Goal: Check status: Check status

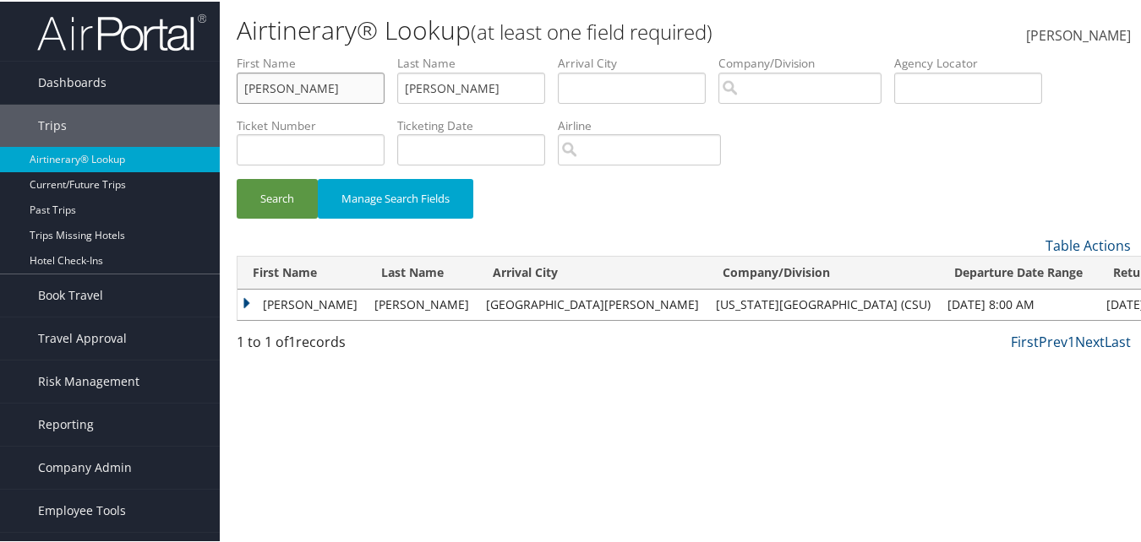
click at [336, 92] on input "[PERSON_NAME]" at bounding box center [311, 86] width 148 height 31
drag, startPoint x: 339, startPoint y: 91, endPoint x: 146, endPoint y: 68, distance: 194.1
click at [146, 75] on div "Dashboards AirPortal 360™ (Manager) AirPortal 360™ (Agent) My Travel Dashboard …" at bounding box center [574, 271] width 1148 height 542
drag, startPoint x: 483, startPoint y: 85, endPoint x: 387, endPoint y: 81, distance: 95.6
click at [387, 53] on ul "First Name Last Name [PERSON_NAME] Departure City Arrival City Company/Division…" at bounding box center [684, 53] width 894 height 0
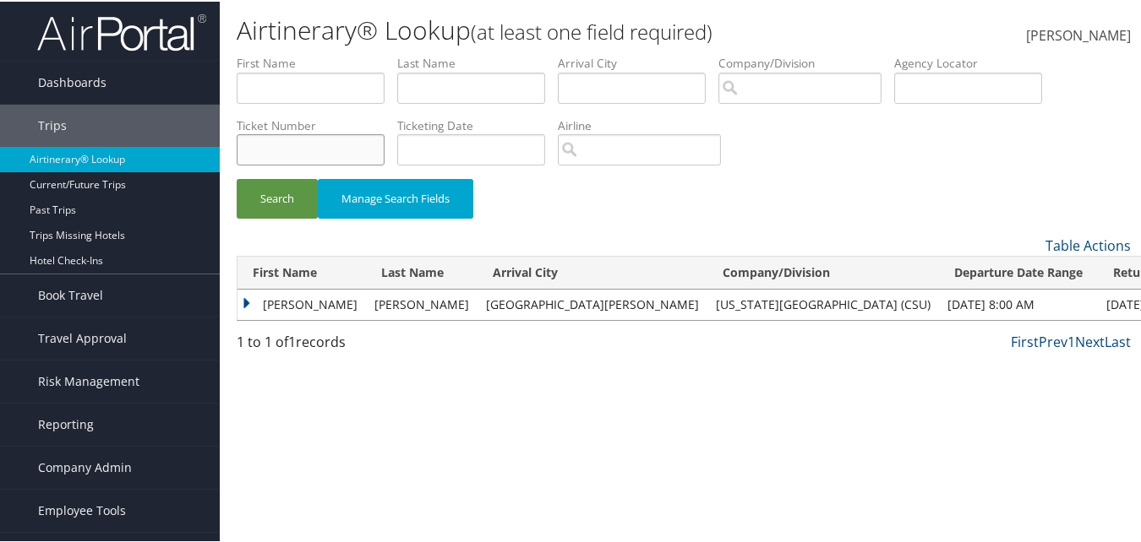
click at [281, 145] on input "text" at bounding box center [311, 148] width 148 height 31
type input "0017140957186"
click at [278, 203] on button "Search" at bounding box center [277, 197] width 81 height 40
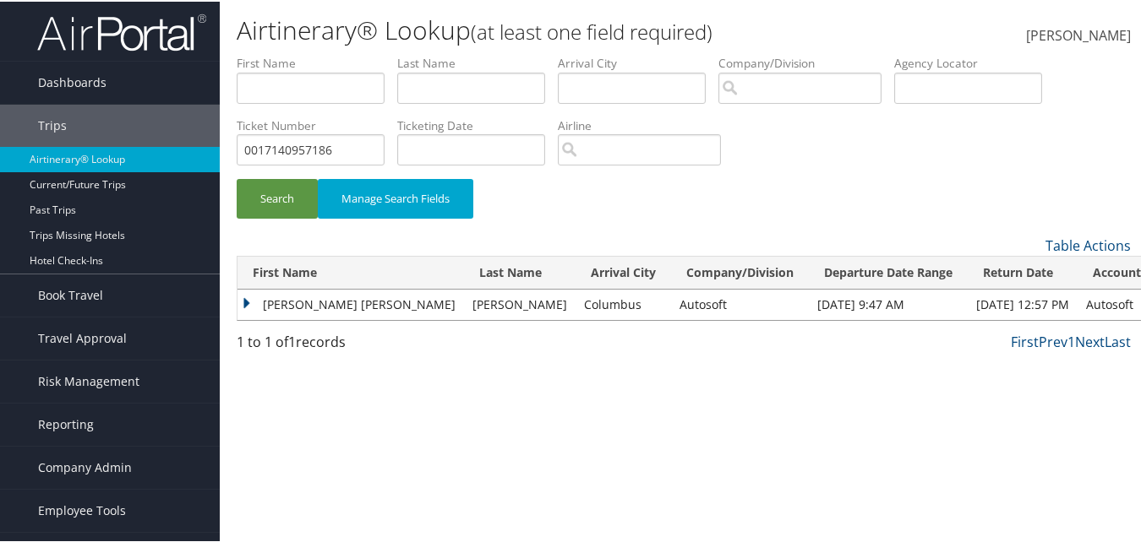
click at [246, 303] on td "[PERSON_NAME] [PERSON_NAME]" at bounding box center [350, 303] width 226 height 30
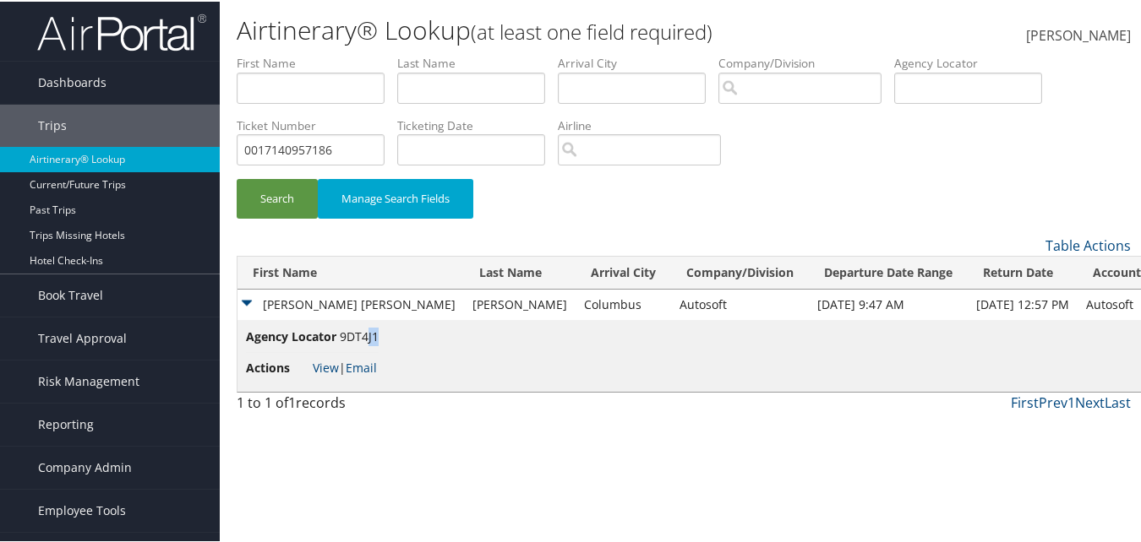
drag, startPoint x: 379, startPoint y: 340, endPoint x: 366, endPoint y: 340, distance: 12.7
click at [366, 340] on li "Agency Locator 9DT4J1" at bounding box center [312, 338] width 133 height 25
drag, startPoint x: 366, startPoint y: 340, endPoint x: 328, endPoint y: 367, distance: 46.7
click at [328, 367] on link "View" at bounding box center [326, 366] width 26 height 16
click at [387, 333] on td "Agency Locator 9DT4J1 Actions View | Email" at bounding box center [696, 355] width 919 height 72
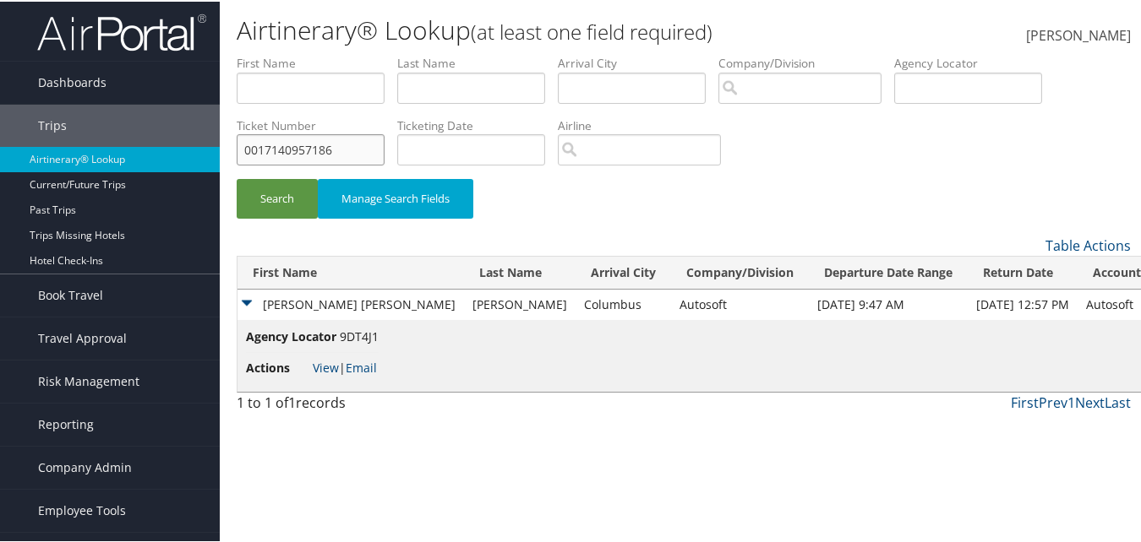
drag, startPoint x: 330, startPoint y: 150, endPoint x: 292, endPoint y: 164, distance: 39.6
click at [237, 149] on form "First Name Last Name Departure City Arrival City Company/Division Airport/City …" at bounding box center [684, 143] width 894 height 181
click at [348, 150] on input "0017140957186" at bounding box center [311, 148] width 148 height 31
click at [347, 149] on input "0017140957186" at bounding box center [311, 148] width 148 height 31
drag, startPoint x: 346, startPoint y: 149, endPoint x: 247, endPoint y: 155, distance: 99.9
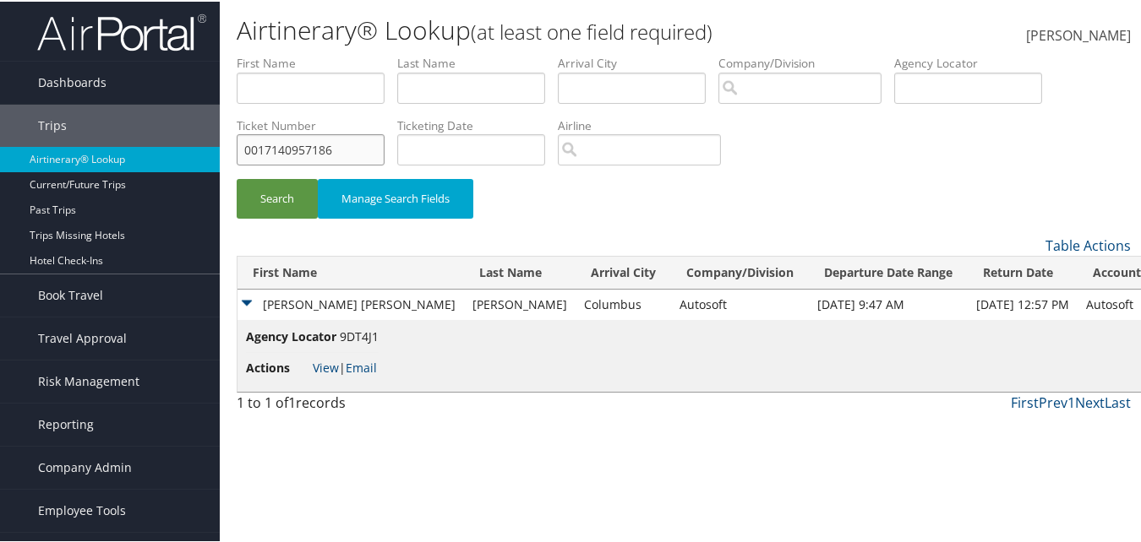
click at [247, 155] on input "0017140957186" at bounding box center [311, 148] width 148 height 31
click at [243, 155] on input "0017140957186" at bounding box center [311, 148] width 148 height 31
